Goal: Check status

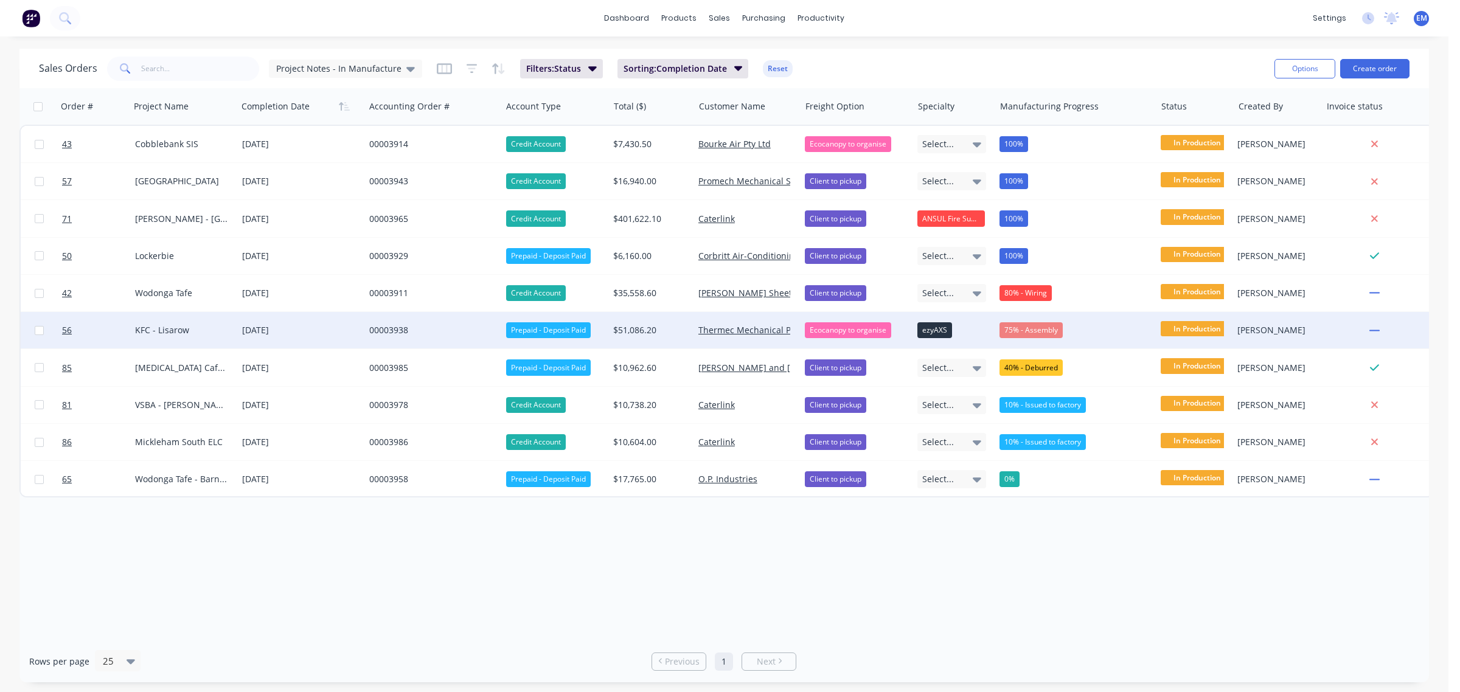
click at [1032, 330] on div "75% - Assembly" at bounding box center [1031, 330] width 63 height 16
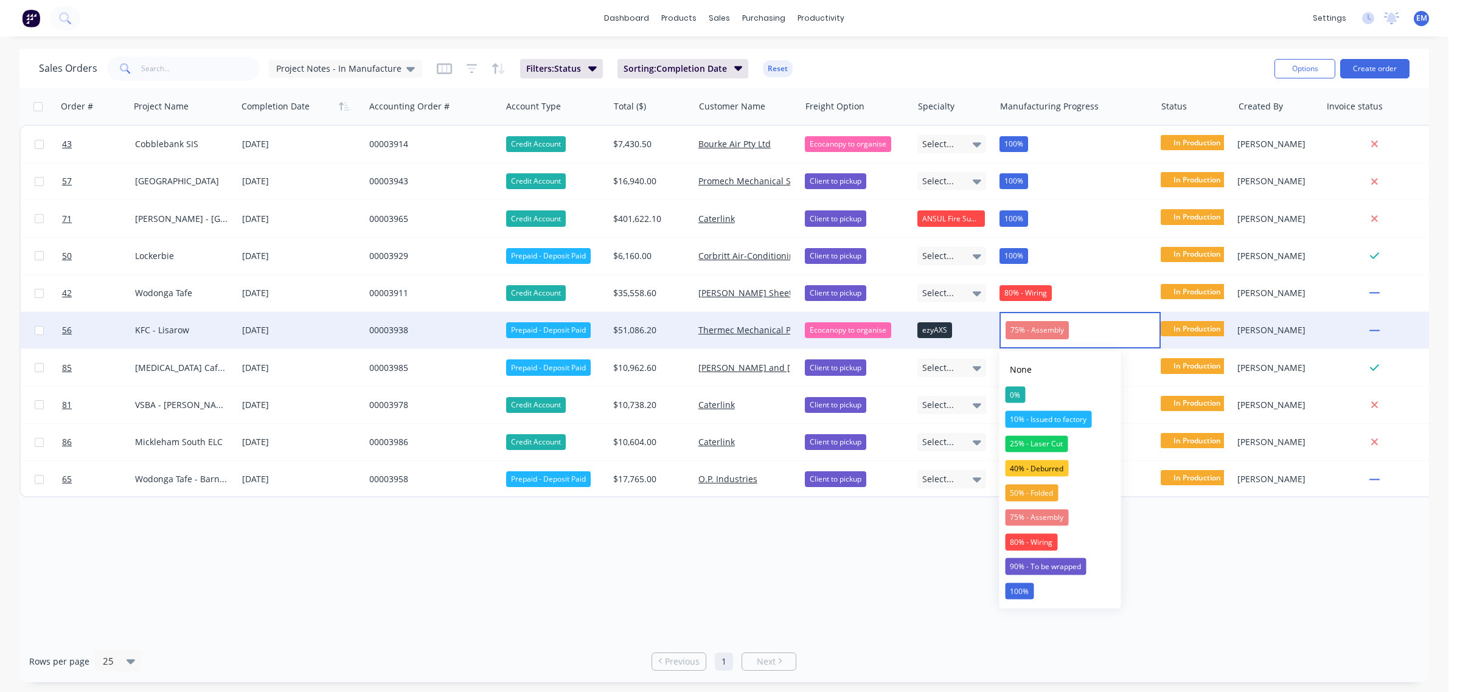
click at [1018, 58] on div "Sales Orders Project Notes - In Manufacture Filters: Status Sorting: Completion…" at bounding box center [652, 69] width 1226 height 30
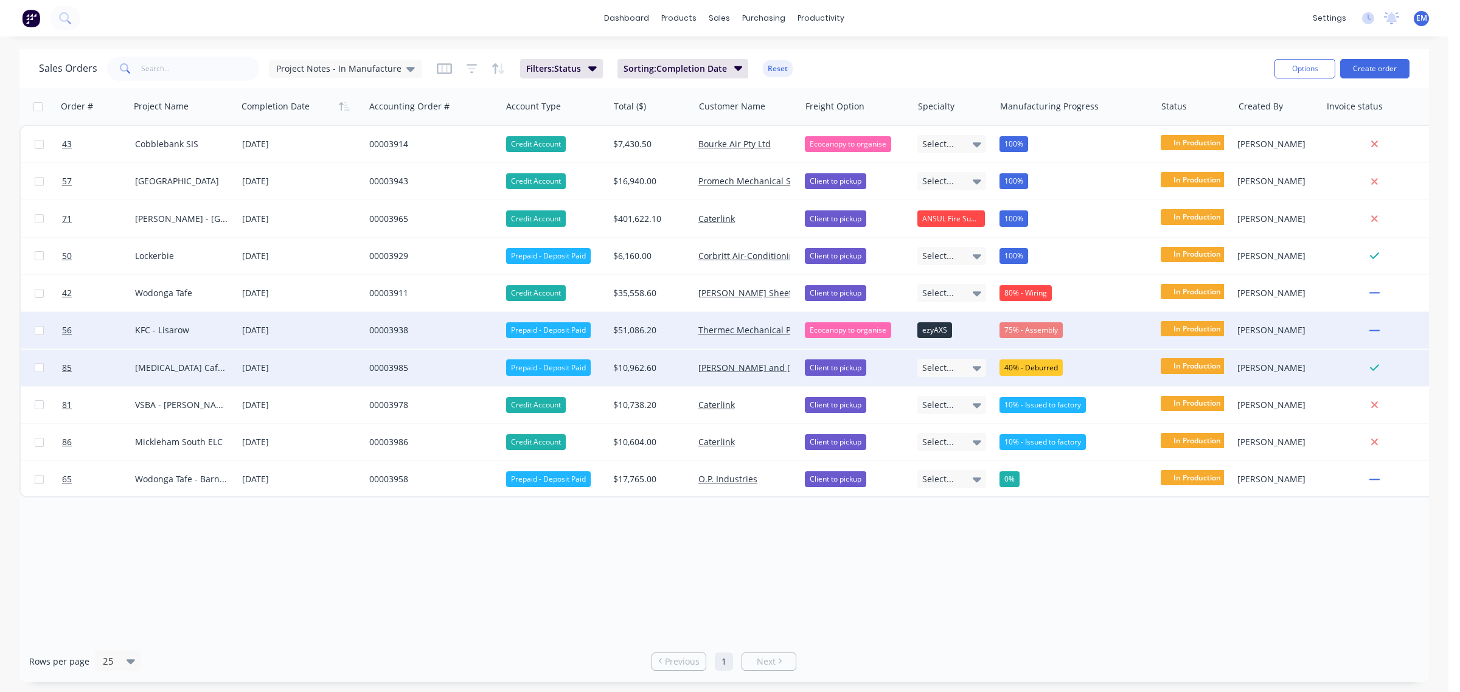
click at [1035, 365] on div "40% - Deburred" at bounding box center [1031, 368] width 63 height 16
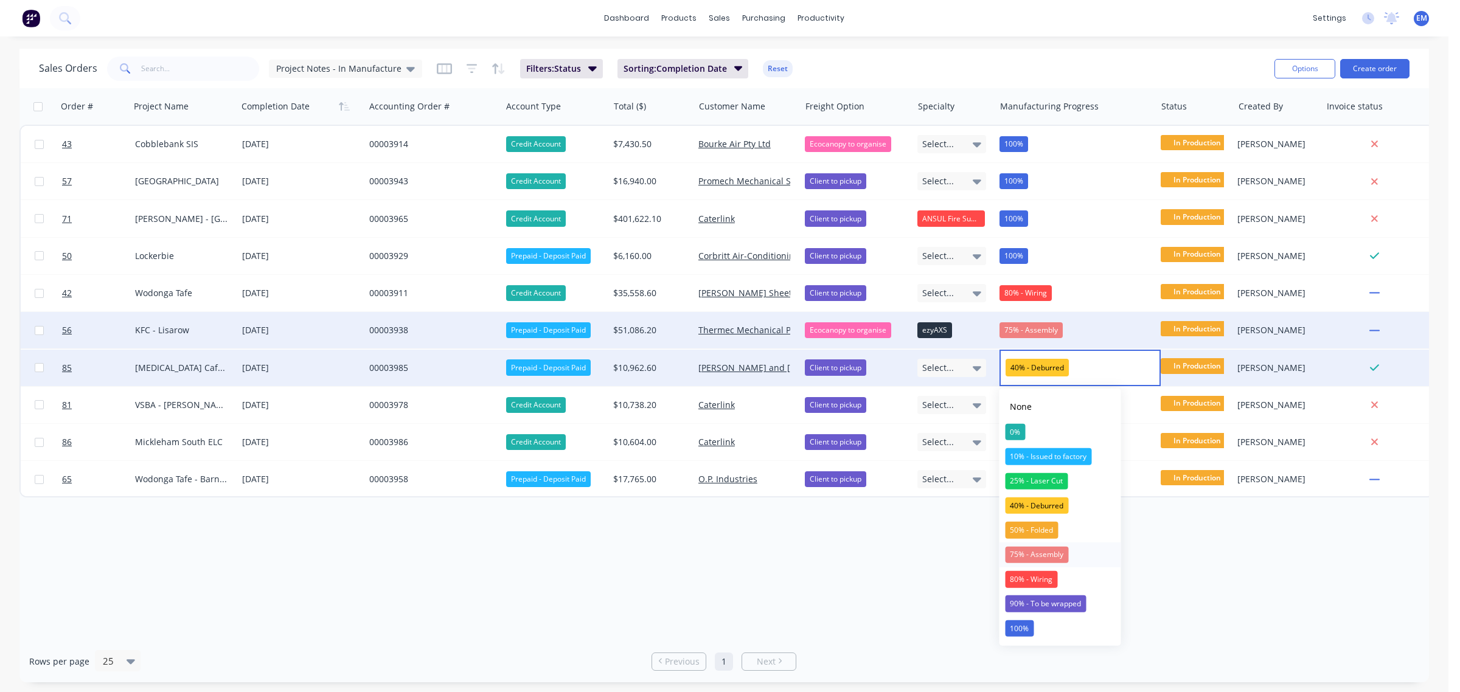
click at [1047, 551] on div "75% - Assembly" at bounding box center [1036, 554] width 63 height 17
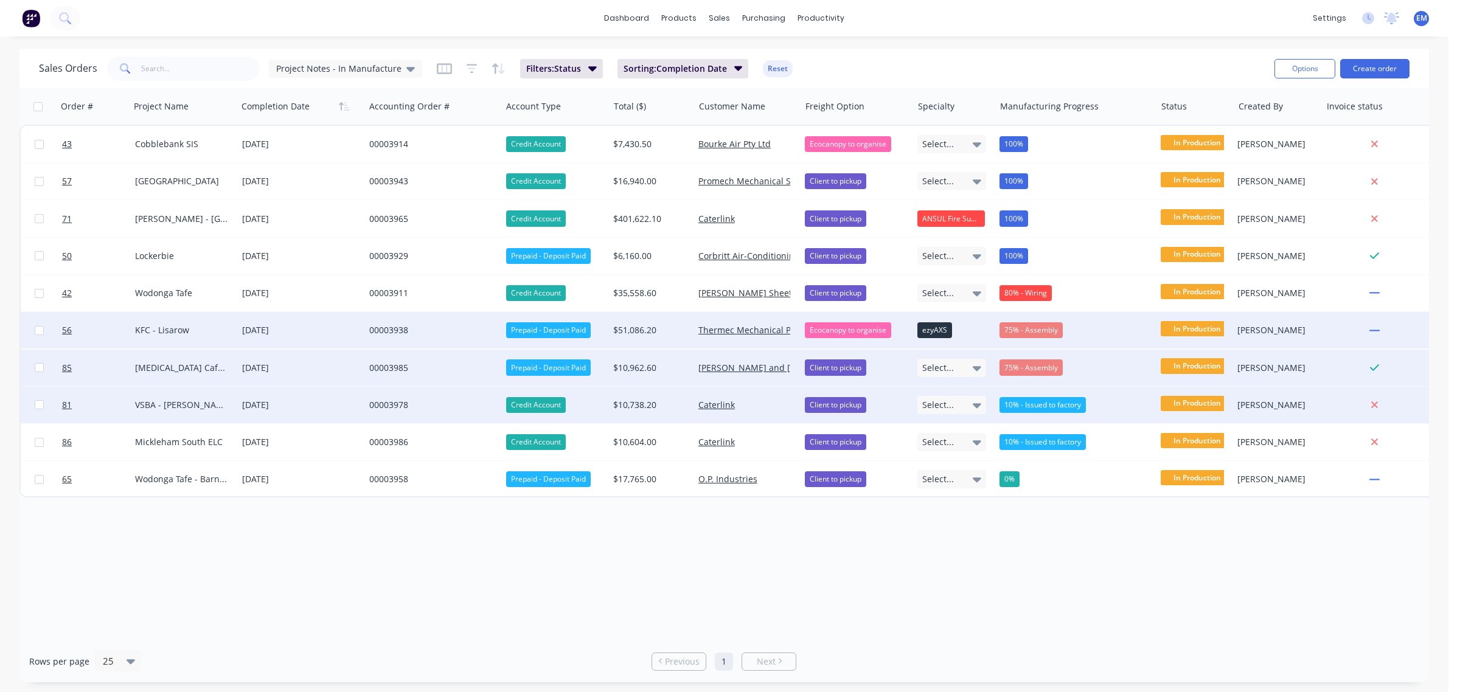
click at [1035, 408] on div "10% - Issued to factory" at bounding box center [1043, 405] width 86 height 16
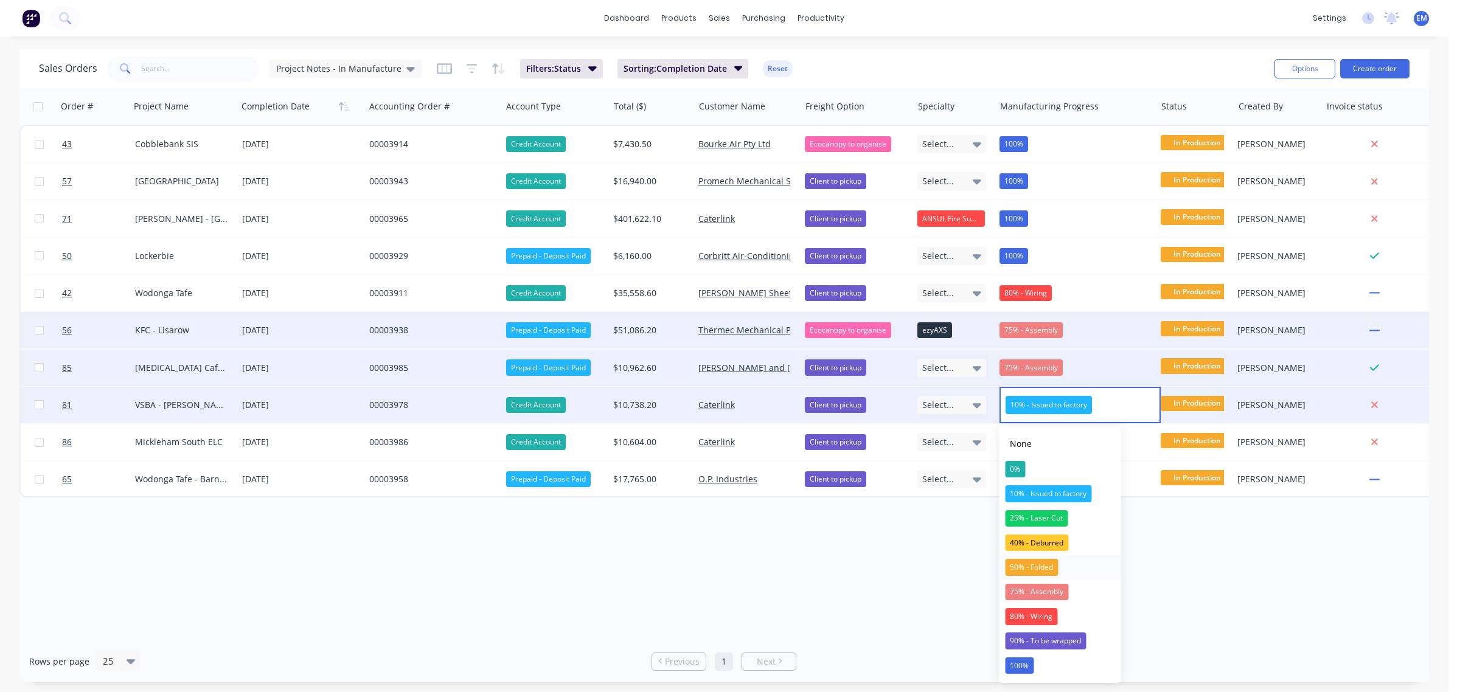
click at [1041, 562] on div "50% - Folded" at bounding box center [1031, 567] width 53 height 17
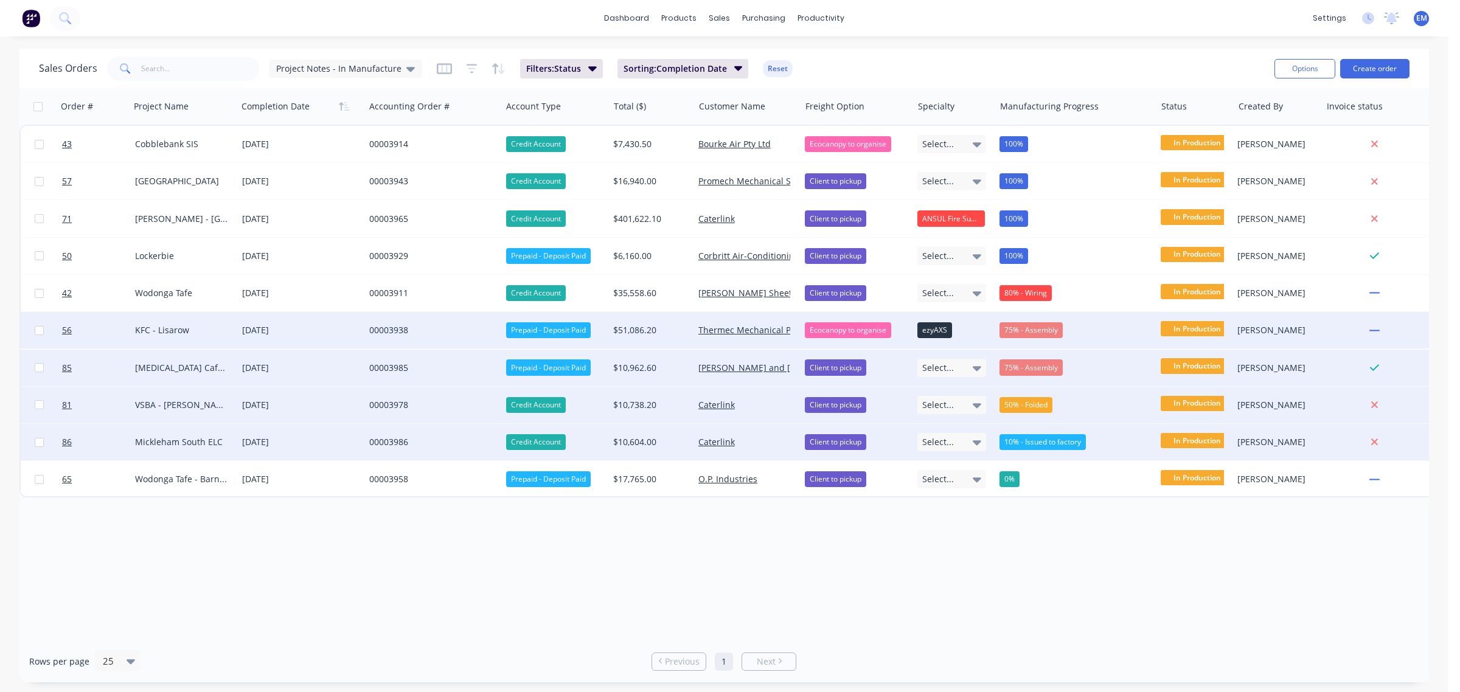
click at [1051, 436] on div "10% - Issued to factory" at bounding box center [1043, 442] width 86 height 16
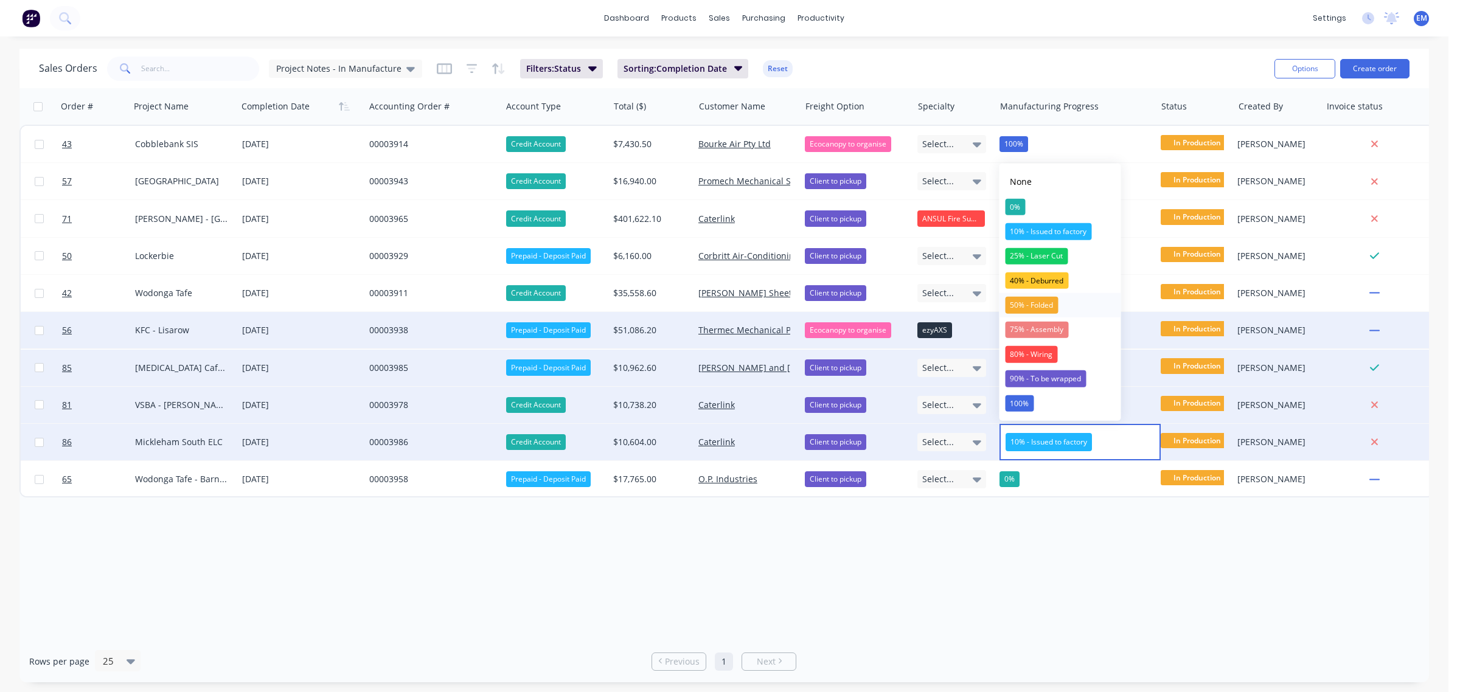
click at [1039, 293] on button "50% - Folded" at bounding box center [1061, 305] width 122 height 24
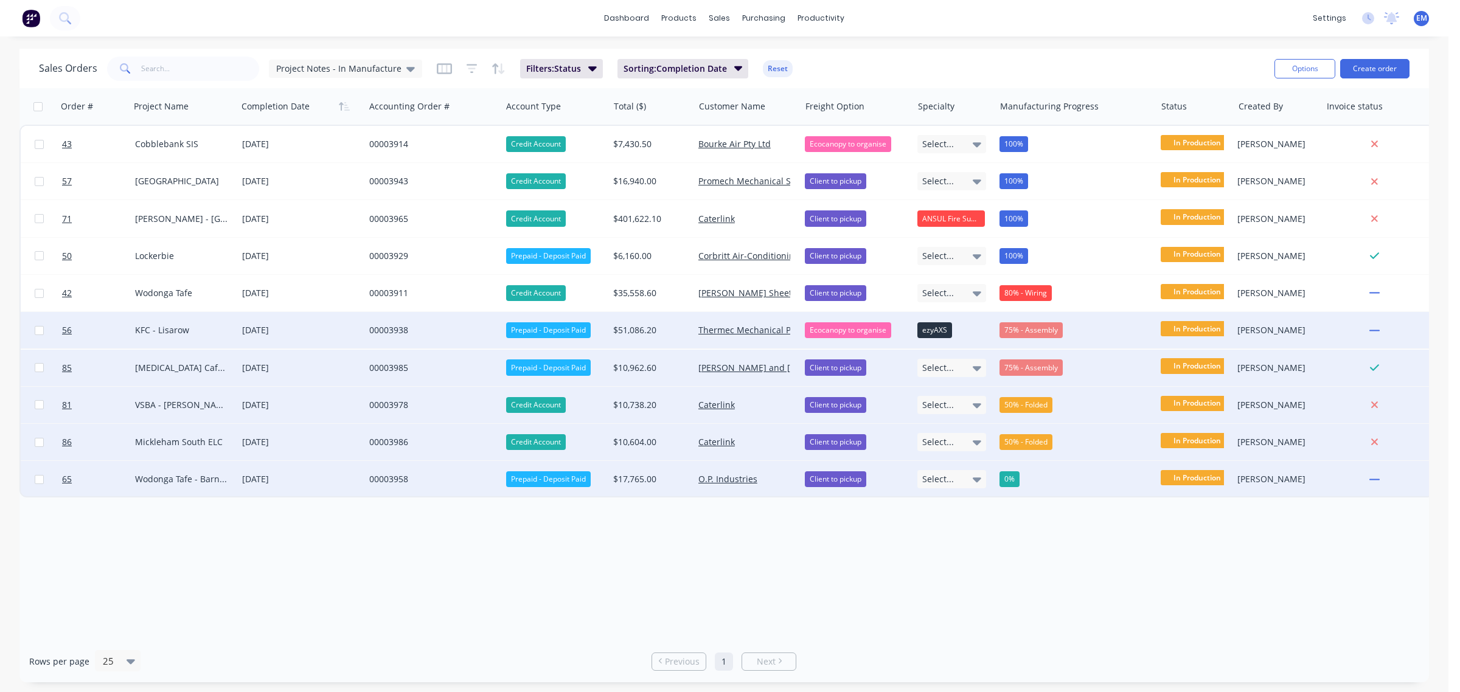
click at [1019, 484] on div "0%" at bounding box center [1010, 479] width 20 height 16
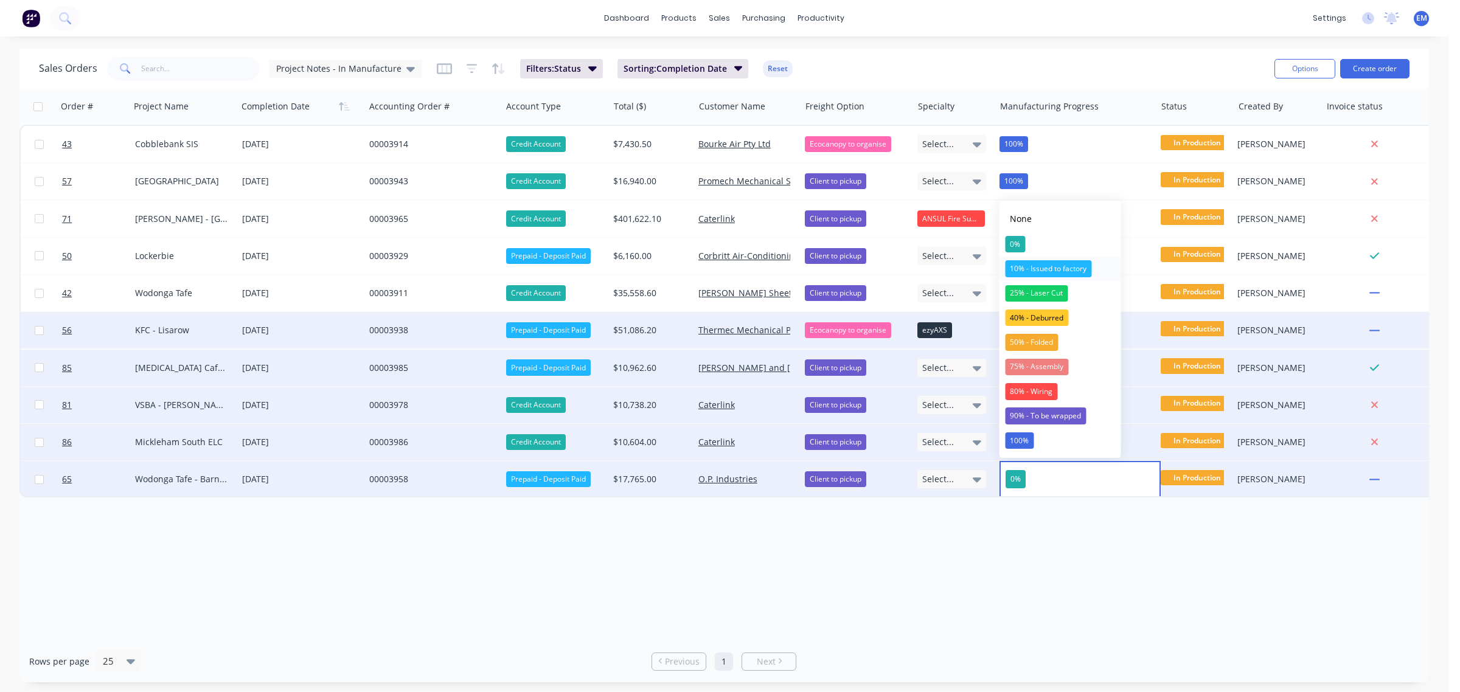
click at [1045, 266] on div "10% - Issued to factory" at bounding box center [1048, 268] width 86 height 17
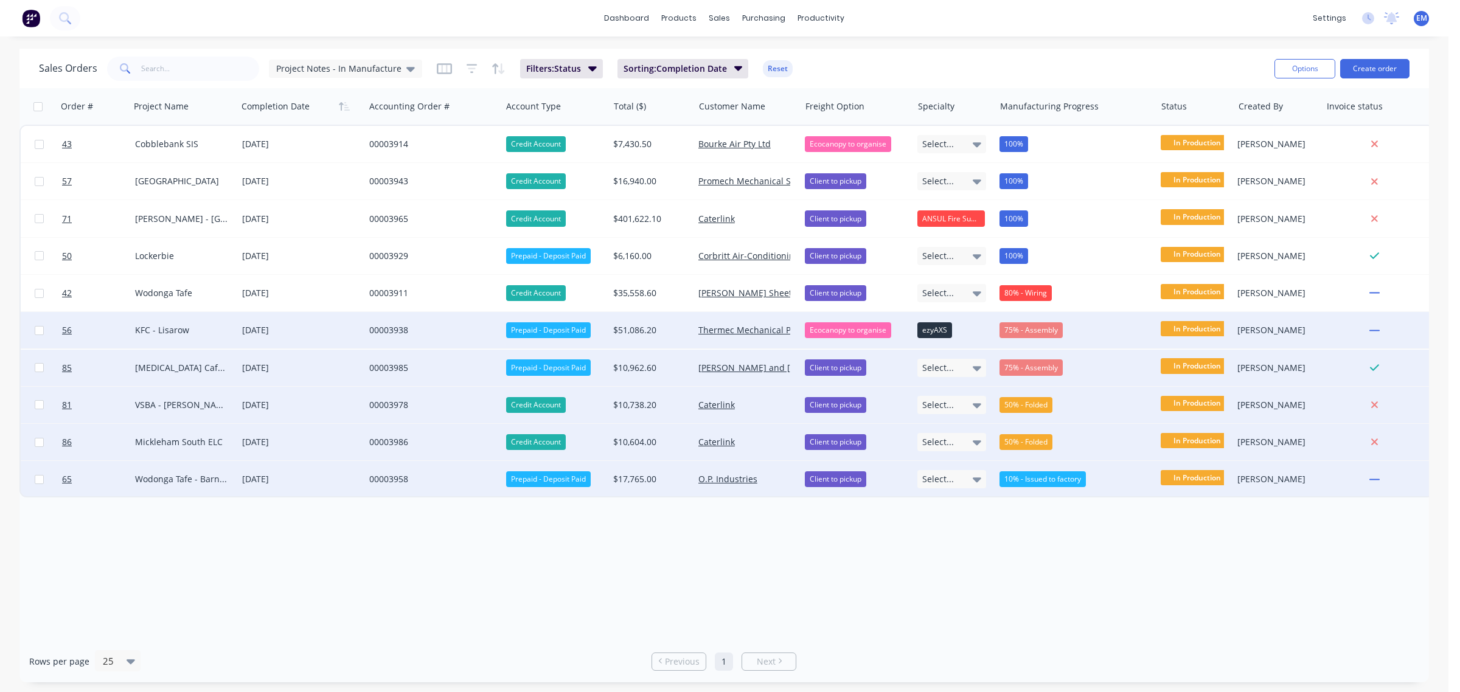
click at [1004, 67] on div "Sales Orders Project Notes - In Manufacture Filters: Status Sorting: Completion…" at bounding box center [652, 69] width 1226 height 30
click at [723, 666] on link "1" at bounding box center [724, 662] width 18 height 18
drag, startPoint x: 739, startPoint y: 587, endPoint x: 762, endPoint y: 594, distance: 24.1
click at [762, 627] on div "Order # Project Name Completion Date Accounting Order # Account Type Total ($) …" at bounding box center [724, 364] width 1410 height 552
drag, startPoint x: 761, startPoint y: 563, endPoint x: 780, endPoint y: 615, distance: 55.6
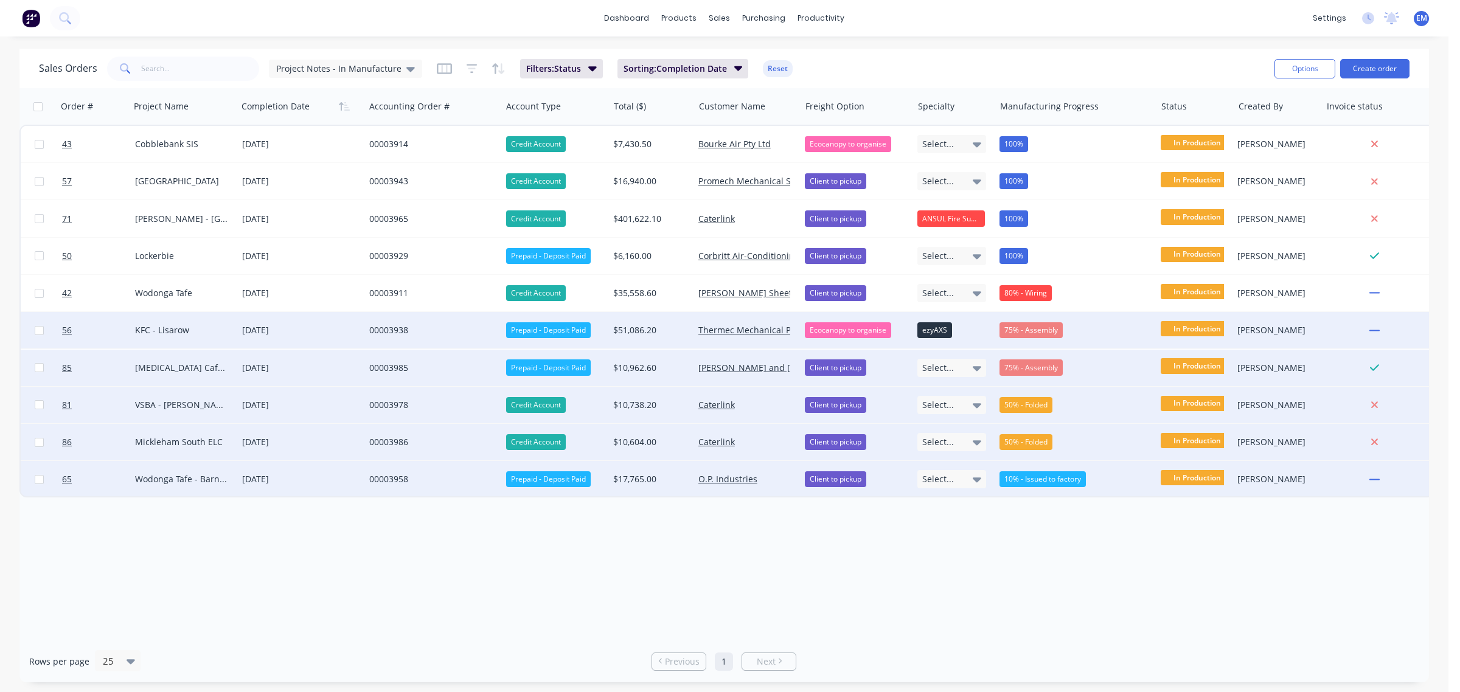
click at [780, 615] on div "Order # Project Name Completion Date Accounting Order # Account Type Total ($) …" at bounding box center [724, 364] width 1410 height 552
click at [782, 610] on div "Order # Project Name Completion Date Accounting Order # Account Type Total ($) …" at bounding box center [724, 364] width 1410 height 552
drag, startPoint x: 782, startPoint y: 594, endPoint x: 776, endPoint y: 582, distance: 13.6
click at [784, 616] on div "Order # Project Name Completion Date Accounting Order # Account Type Total ($) …" at bounding box center [724, 364] width 1410 height 552
